Goal: Find contact information

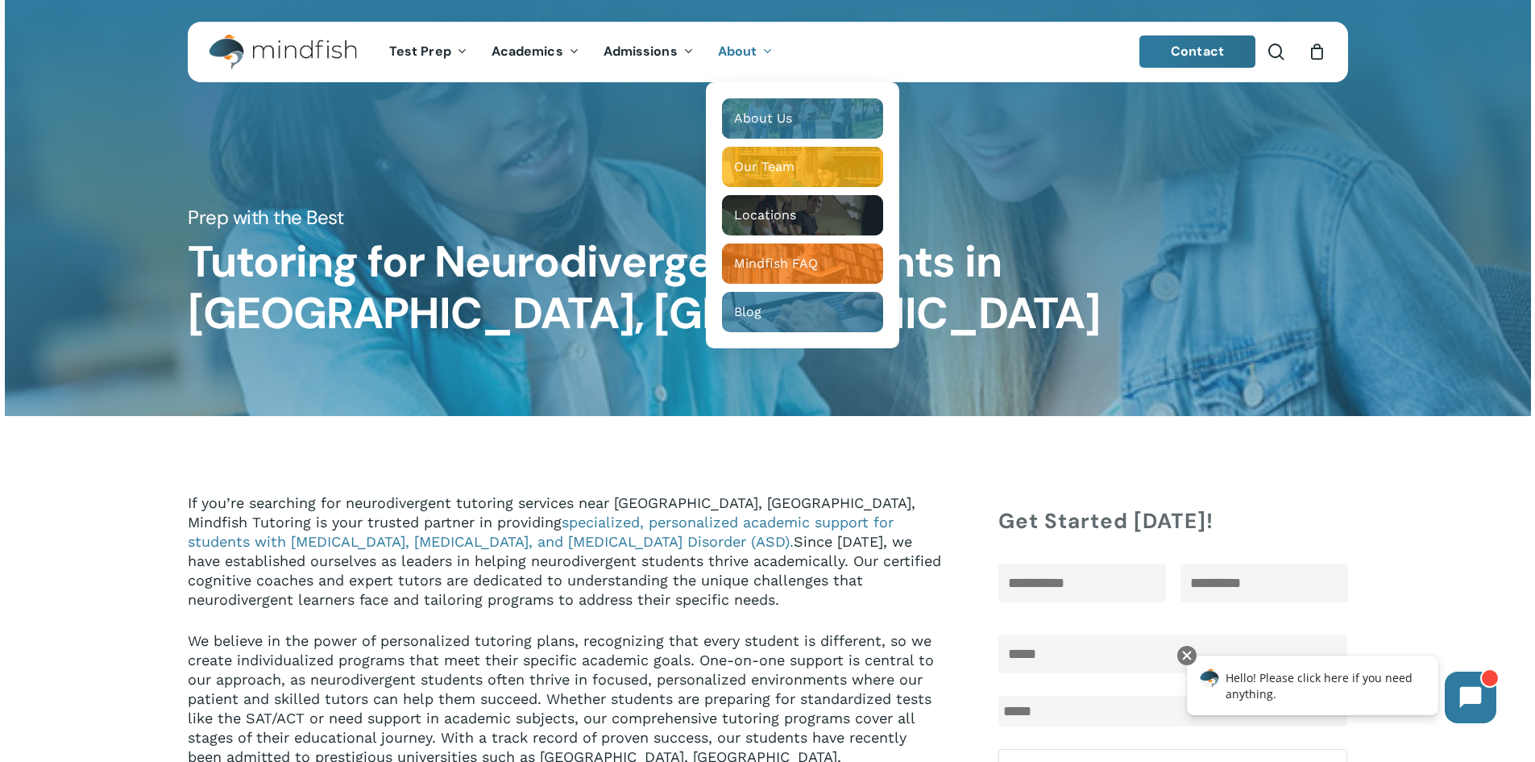
click at [629, 494] on p "If you’re searching for neurodivergent tutoring services near Boulder, CO, Mind…" at bounding box center [565, 562] width 755 height 138
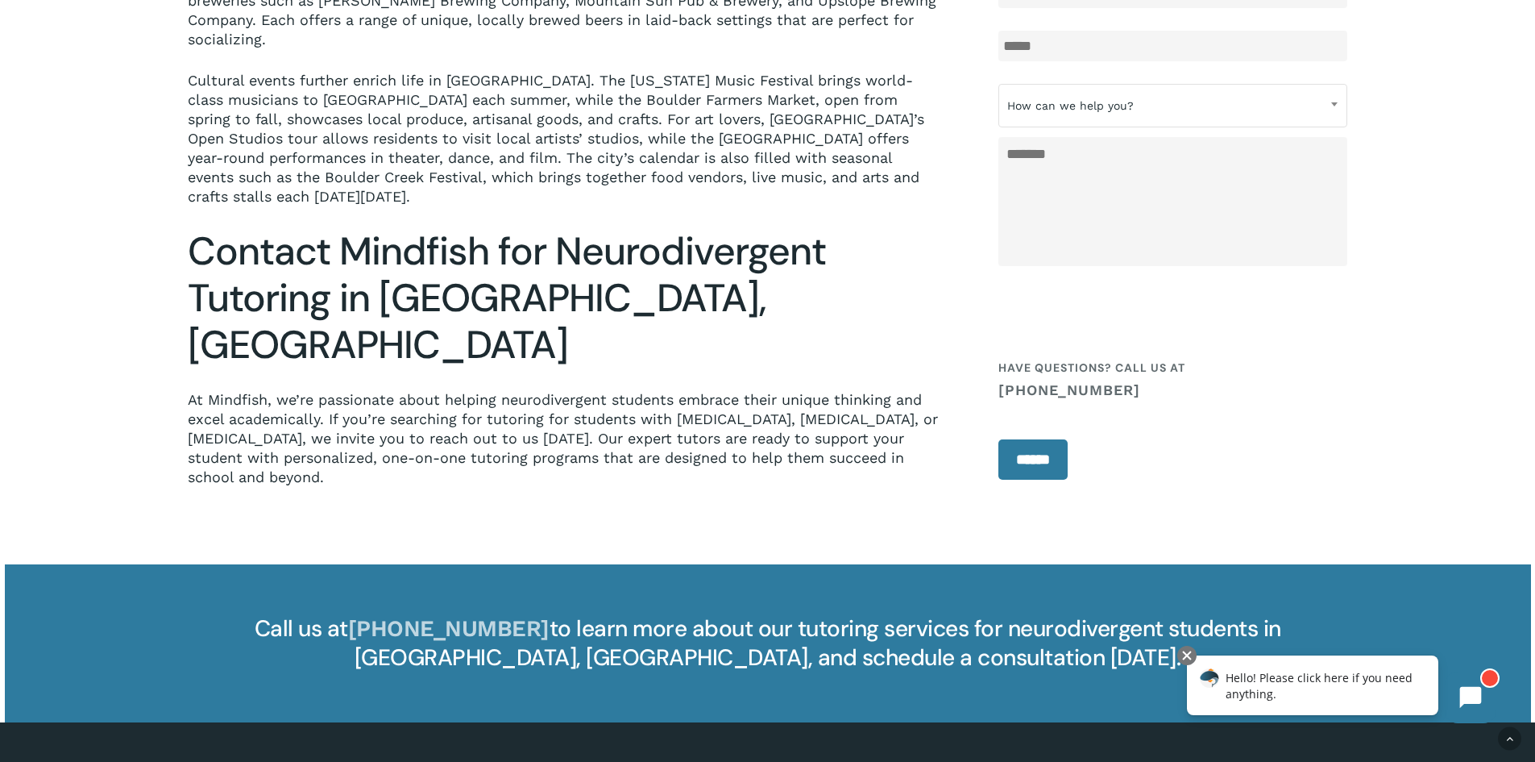
scroll to position [2370, 0]
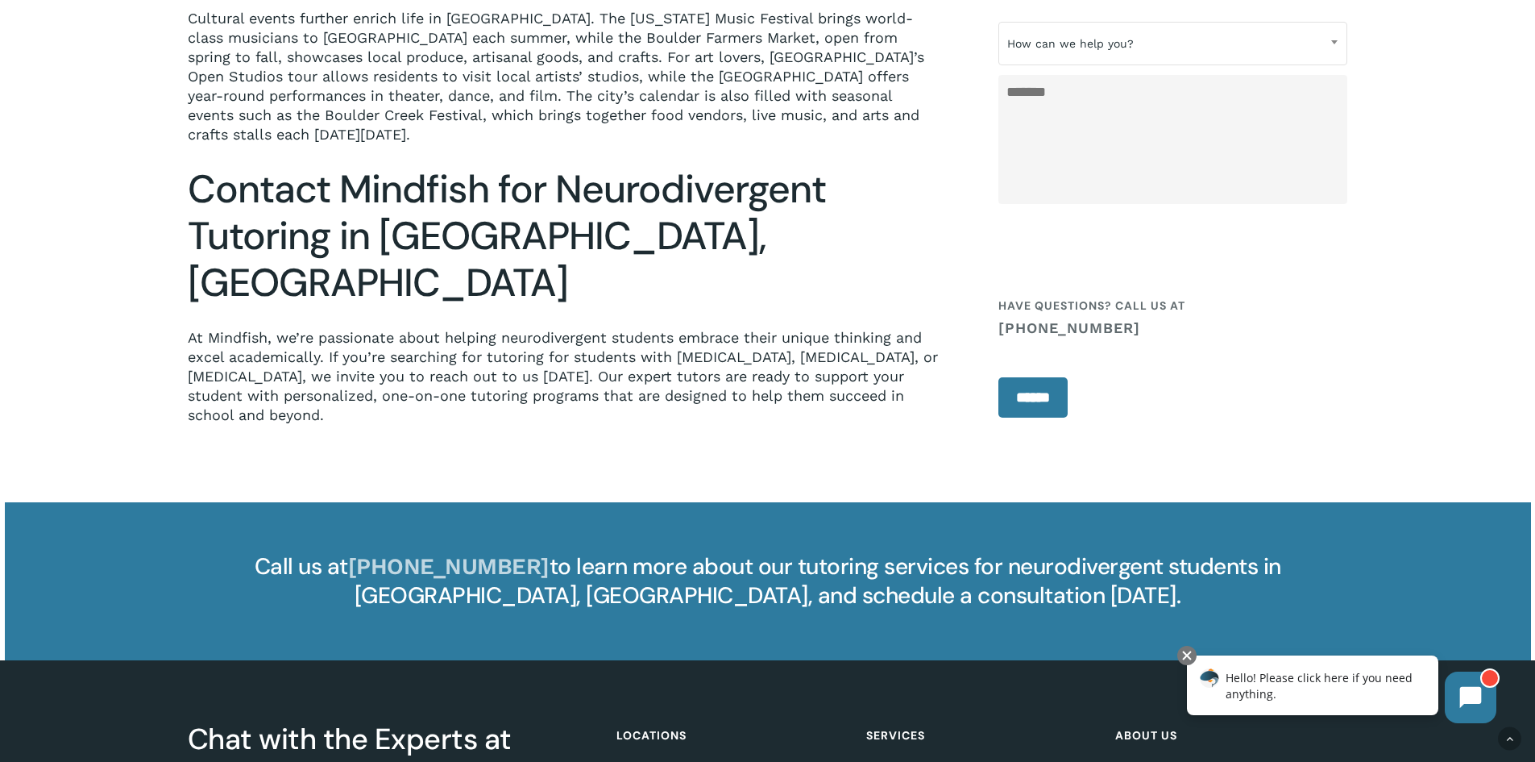
click at [651, 761] on link "Boulder Office" at bounding box center [730, 774] width 226 height 16
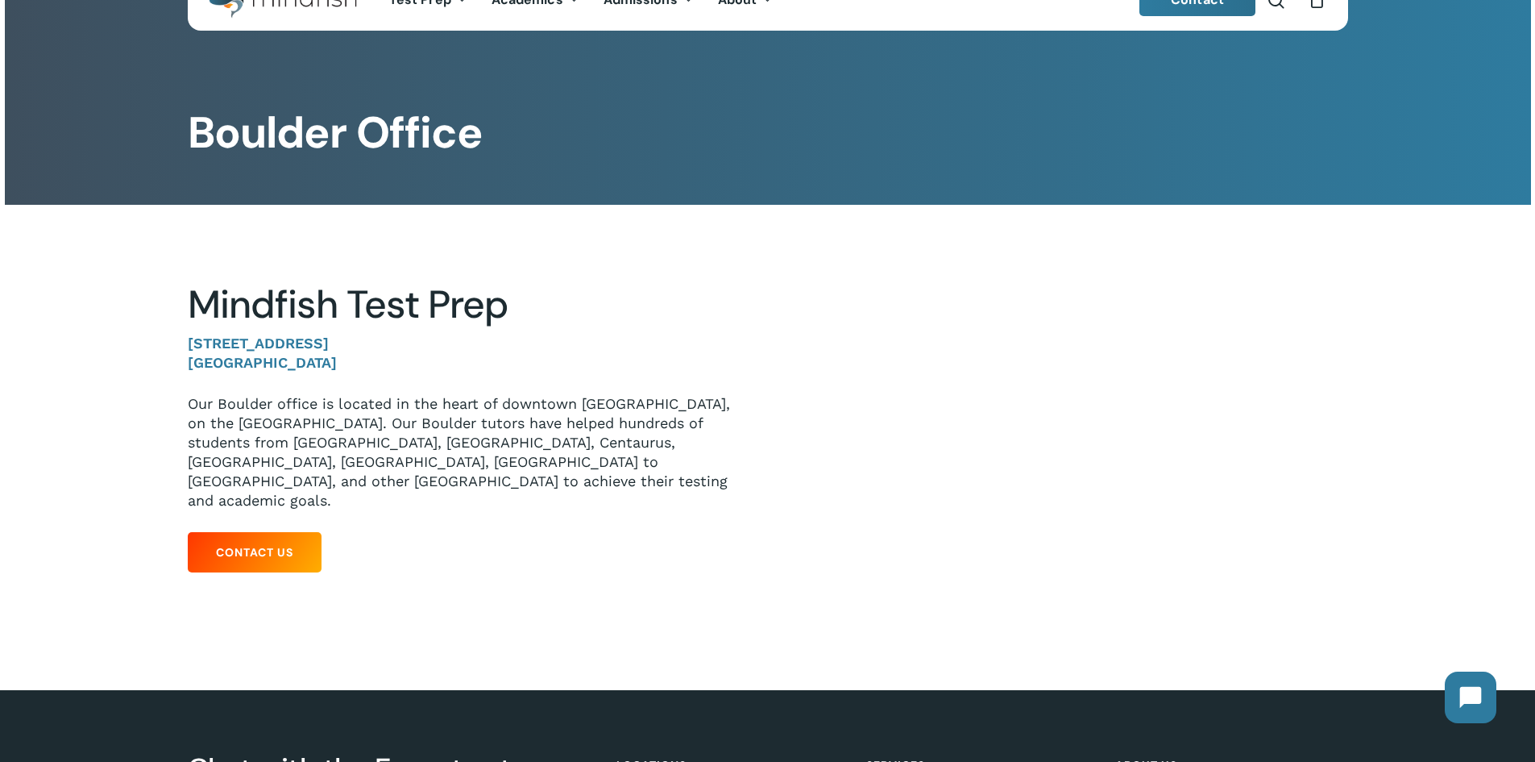
scroll to position [81, 0]
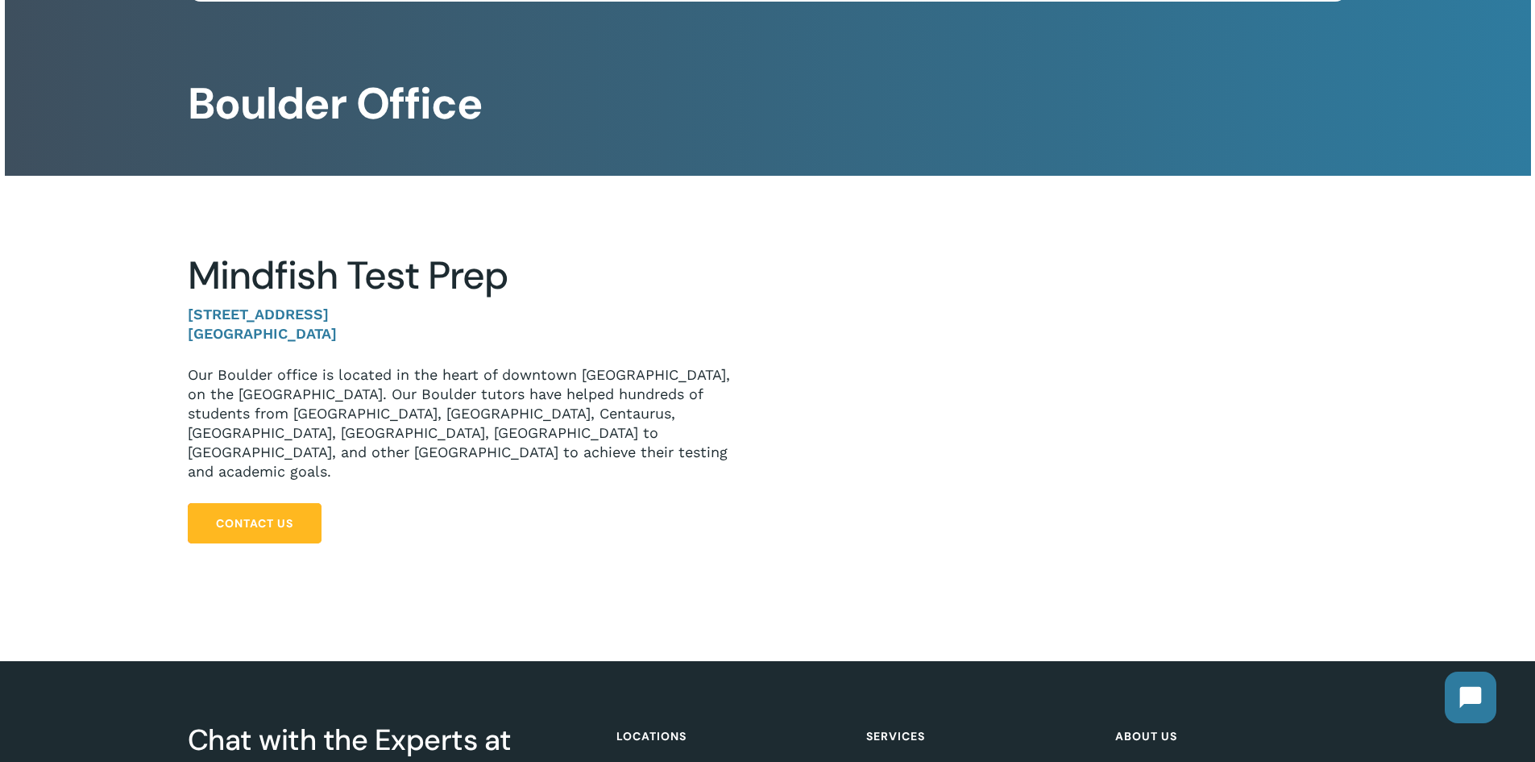
click at [265, 503] on link "Contact Us" at bounding box center [255, 523] width 134 height 40
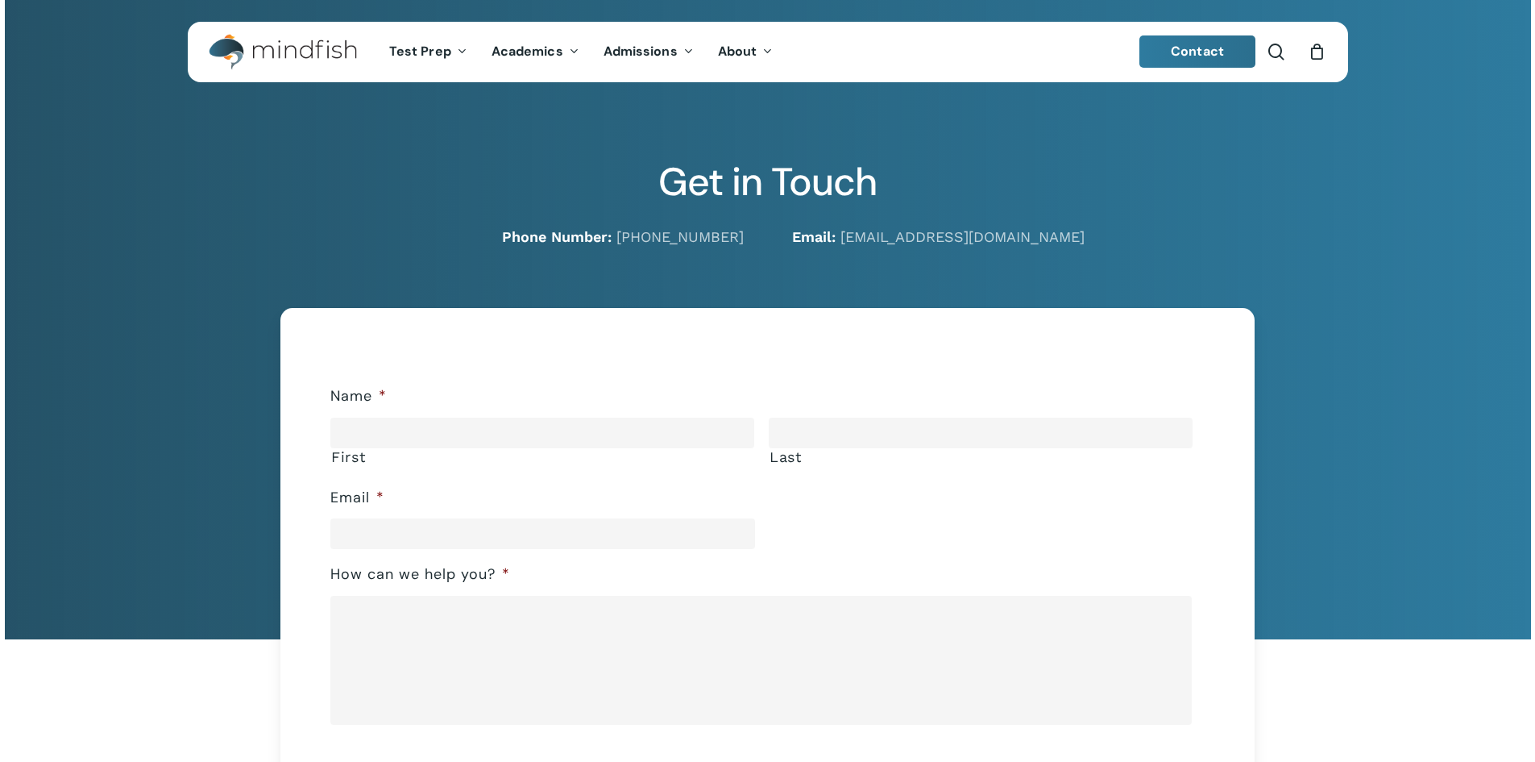
scroll to position [161, 0]
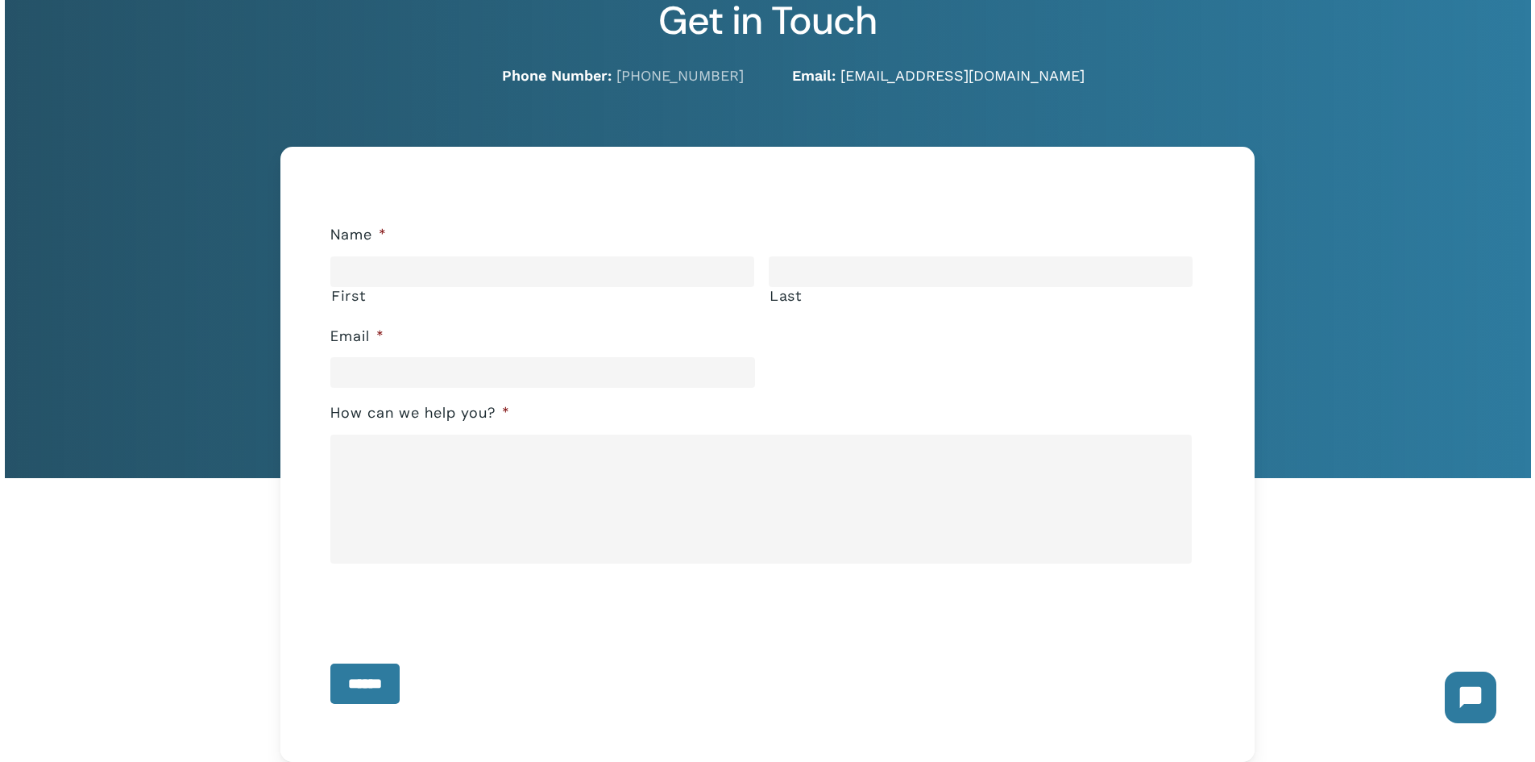
drag, startPoint x: 932, startPoint y: 77, endPoint x: 923, endPoint y: 80, distance: 9.2
